Goal: Information Seeking & Learning: Find specific fact

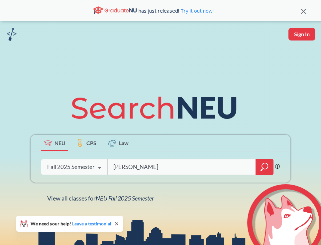
type input "[PERSON_NAME]"
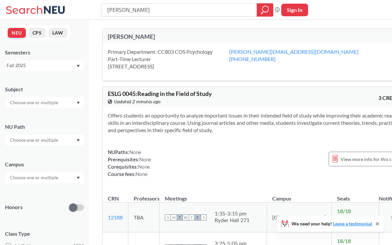
click at [156, 71] on div "Primary Department: CC803 COS Psychology Part-Time Lecturer [STREET_ADDRESS] [P…" at bounding box center [256, 62] width 307 height 38
click at [146, 38] on div "[PERSON_NAME]" at bounding box center [182, 36] width 148 height 7
click at [131, 37] on div "[PERSON_NAME]" at bounding box center [182, 36] width 148 height 7
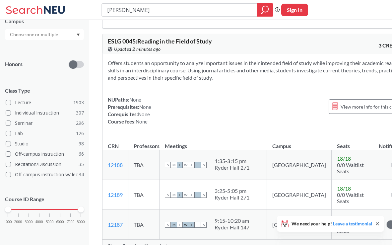
scroll to position [49, 0]
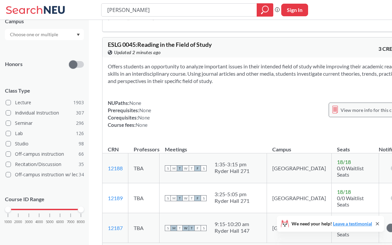
click at [320, 104] on div "View more info for this class" at bounding box center [366, 110] width 74 height 15
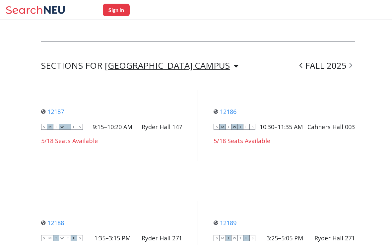
scroll to position [479, 0]
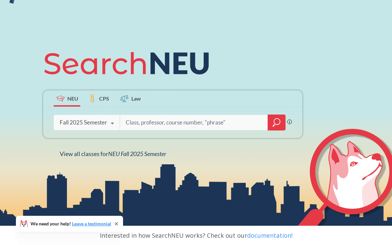
scroll to position [127, 0]
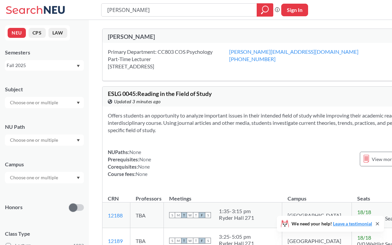
click at [134, 37] on div "[PERSON_NAME]" at bounding box center [190, 36] width 164 height 7
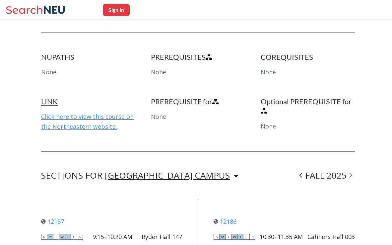
scroll to position [460, 0]
